Goal: Find specific page/section: Find specific page/section

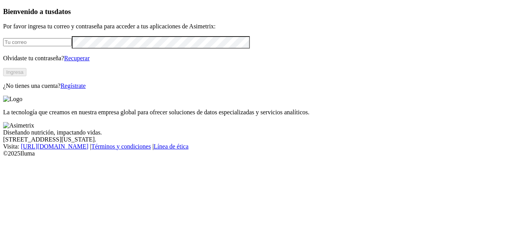
click at [68, 46] on input "email" at bounding box center [37, 42] width 69 height 8
click input "submit" at bounding box center [0, 0] width 0 height 0
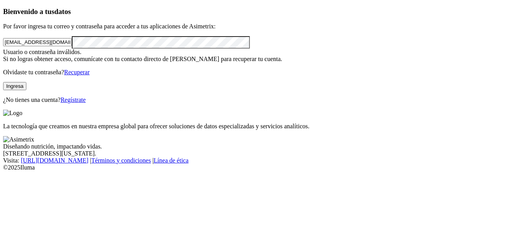
click at [26, 90] on button "Ingresa" at bounding box center [14, 86] width 23 height 8
click at [72, 46] on input "[EMAIL_ADDRESS][DOMAIN_NAME]" at bounding box center [37, 42] width 69 height 8
click at [26, 90] on button "Ingresa" at bounding box center [14, 86] width 23 height 8
click at [72, 46] on input "[EMAIL_ADDRESS][DOMAIN_NAME]" at bounding box center [37, 42] width 69 height 8
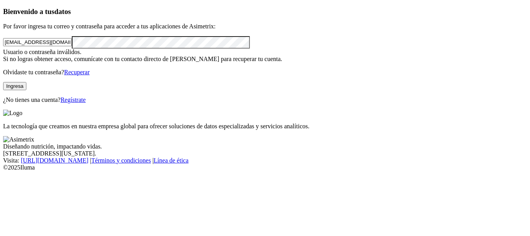
click at [72, 46] on input "[EMAIL_ADDRESS][DOMAIN_NAME]" at bounding box center [37, 42] width 69 height 8
type input "[EMAIL_ADDRESS][DOMAIN_NAME]"
click at [26, 90] on button "Ingresa" at bounding box center [14, 86] width 23 height 8
